Goal: Find specific page/section: Find specific page/section

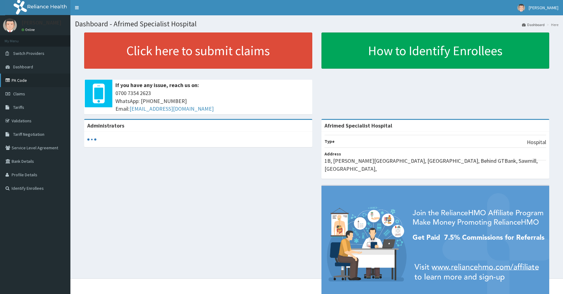
click at [25, 75] on link "PA Code" at bounding box center [35, 80] width 70 height 13
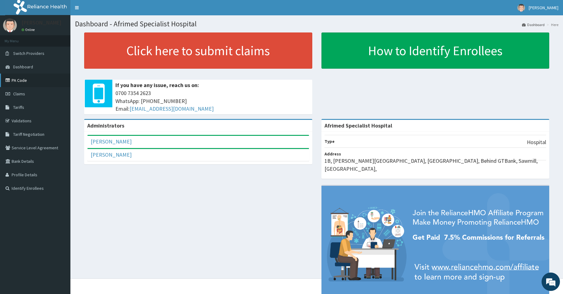
click at [26, 82] on link "PA Code" at bounding box center [35, 80] width 70 height 13
